Goal: Transaction & Acquisition: Purchase product/service

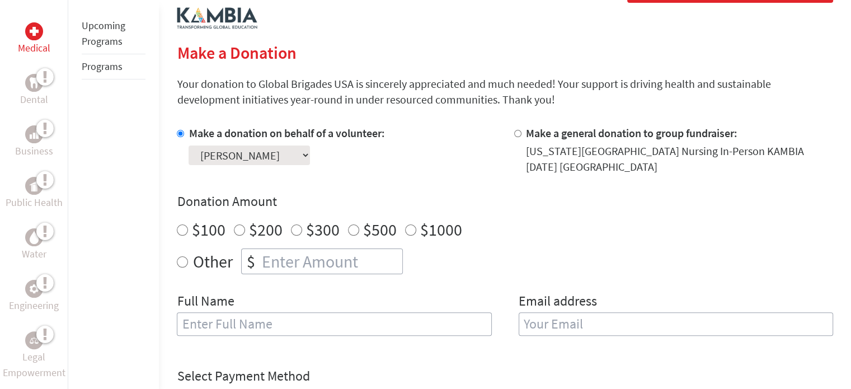
scroll to position [280, 0]
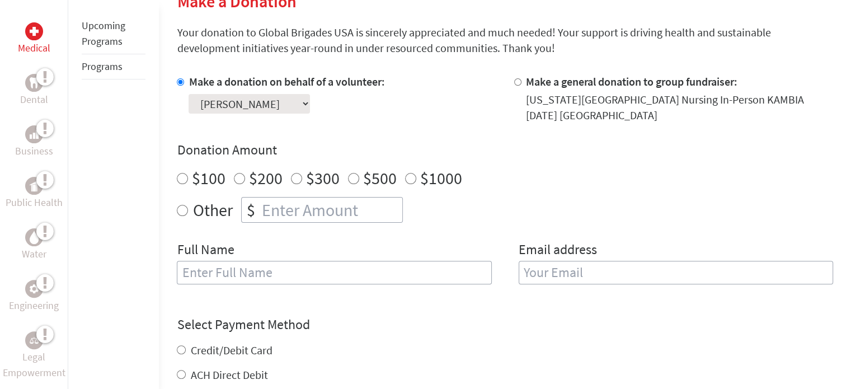
click at [181, 211] on input "Other" at bounding box center [182, 210] width 11 height 11
radio input "true"
click at [279, 211] on input "number" at bounding box center [330, 209] width 143 height 25
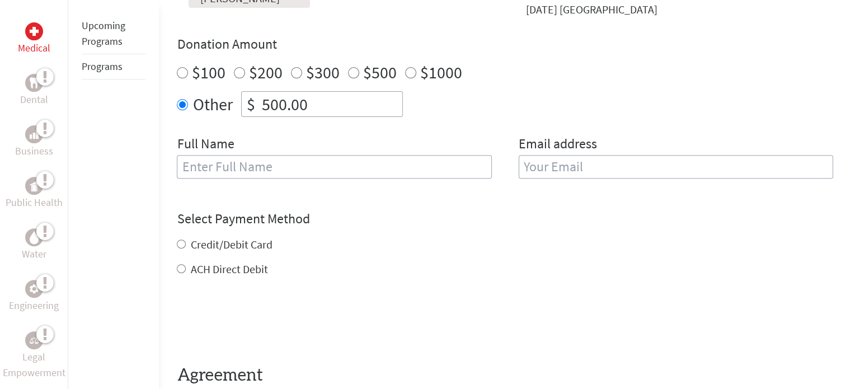
scroll to position [392, 0]
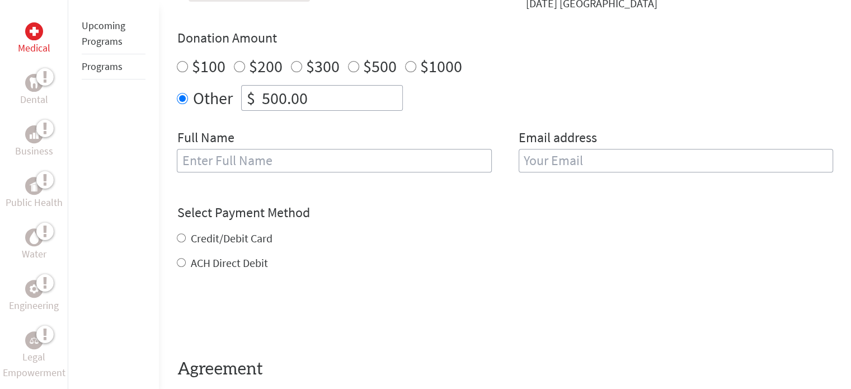
type input "500.00"
click at [182, 237] on input "Credit/Debit Card" at bounding box center [181, 237] width 9 height 9
radio input "true"
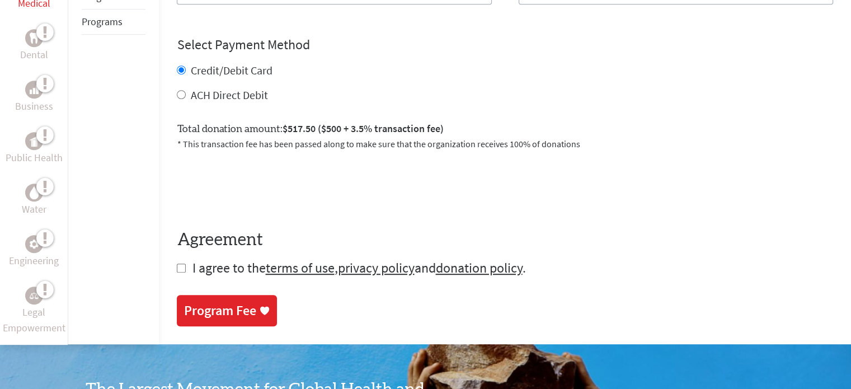
scroll to position [615, 0]
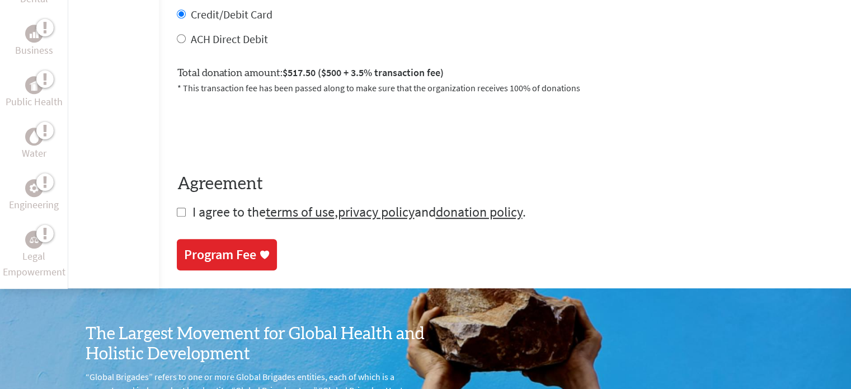
click at [178, 212] on input "checkbox" at bounding box center [181, 212] width 9 height 9
checkbox input "true"
drag, startPoint x: 233, startPoint y: 255, endPoint x: 522, endPoint y: 40, distance: 360.2
click at [233, 255] on div "Program Fee" at bounding box center [219, 255] width 72 height 18
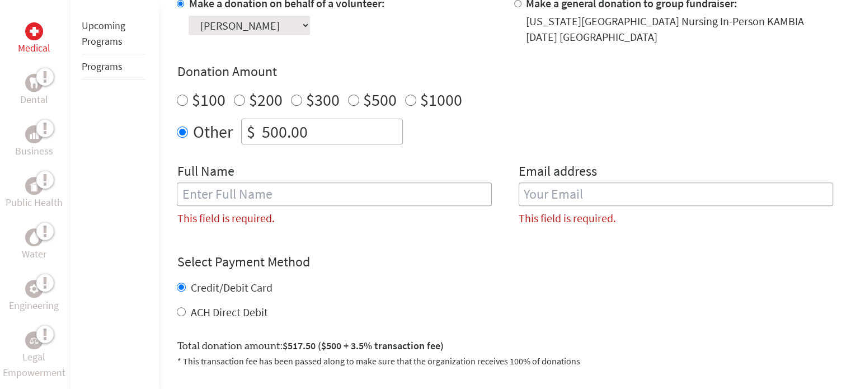
scroll to position [354, 0]
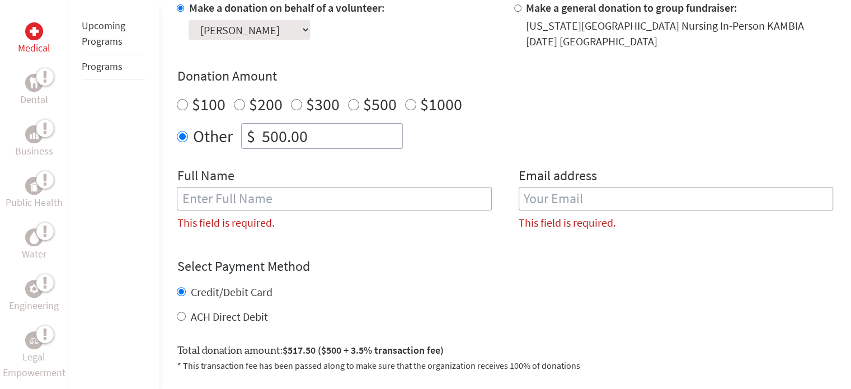
click at [219, 199] on input "text" at bounding box center [334, 198] width 314 height 23
type input "[PERSON_NAME]"
type input "[EMAIL_ADDRESS][DOMAIN_NAME]"
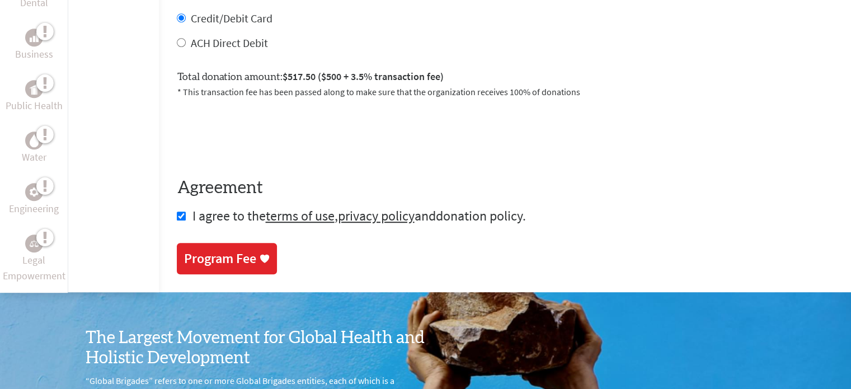
scroll to position [633, 0]
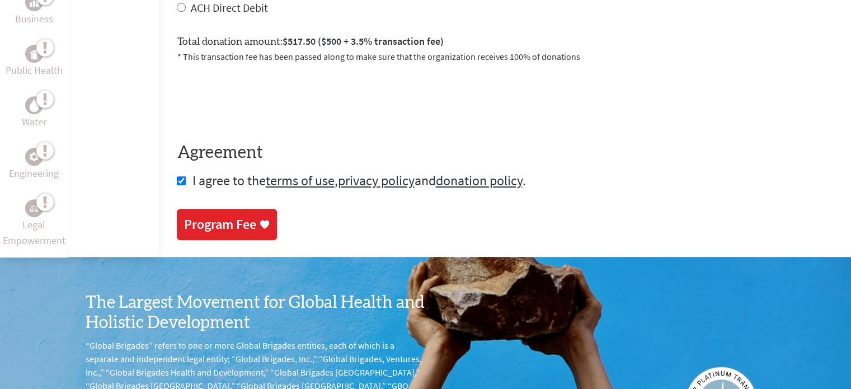
click at [188, 229] on div "Program Fee" at bounding box center [219, 224] width 72 height 18
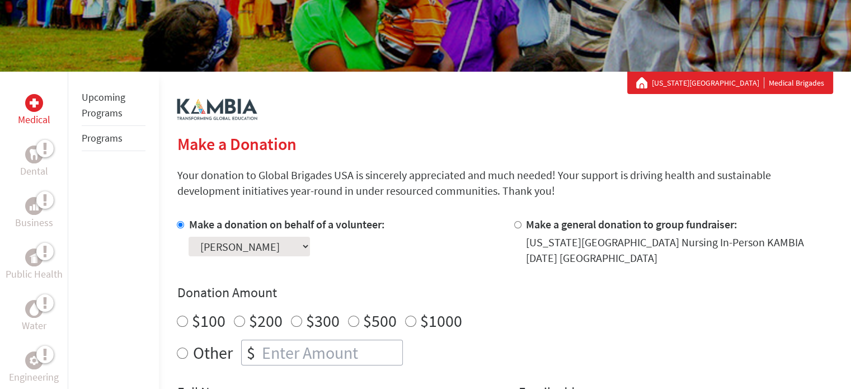
scroll to position [112, 0]
